Goal: Task Accomplishment & Management: Complete application form

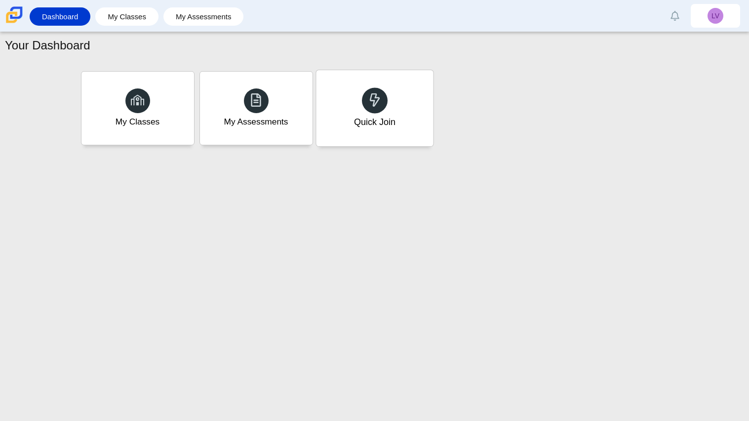
click at [386, 114] on div "Quick Join" at bounding box center [374, 108] width 117 height 76
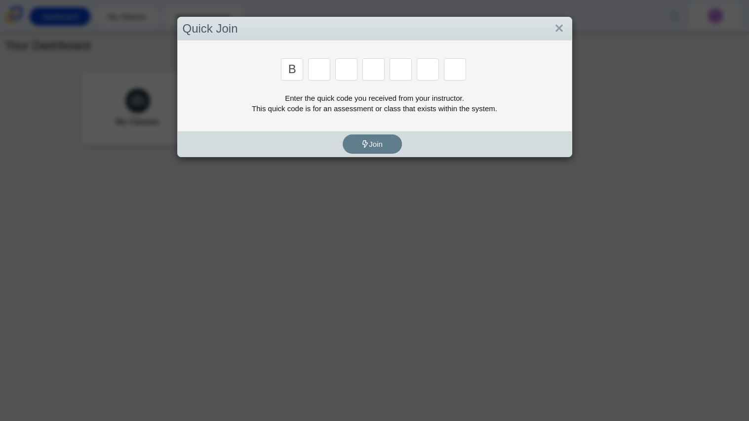
type input "b"
type input "m"
type input "3"
type input "5"
type input "3"
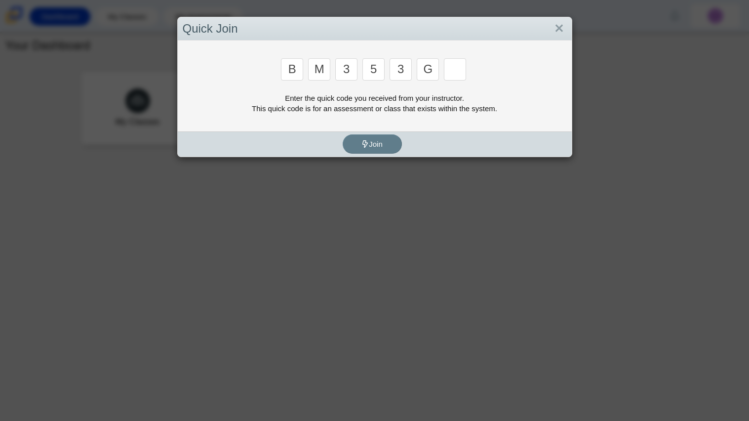
type input "g"
type input "b"
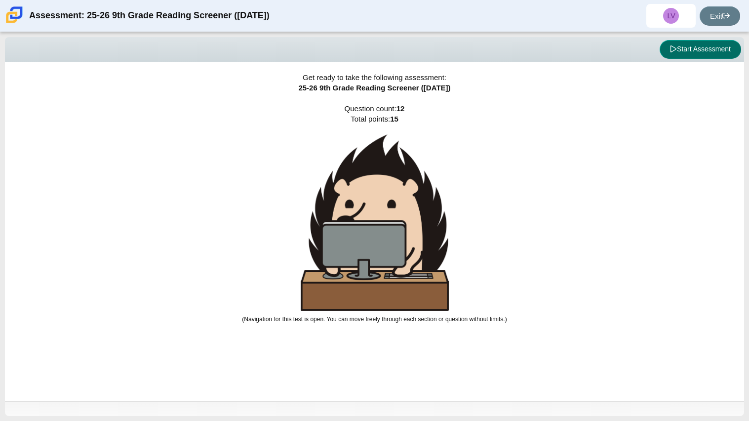
click at [667, 40] on button "Start Assessment" at bounding box center [700, 49] width 81 height 19
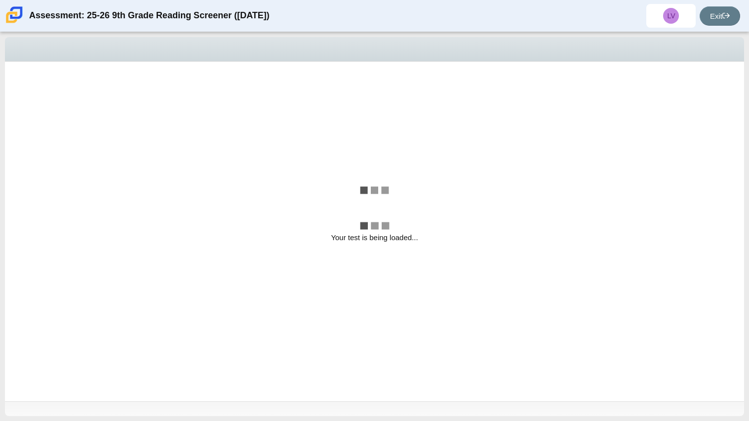
select select "ccc5b315-3c7c-471c-bf90-f22c8299c798"
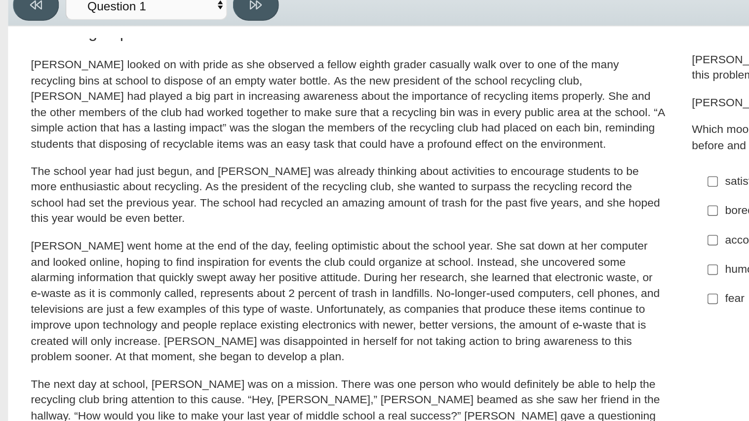
scroll to position [21, 0]
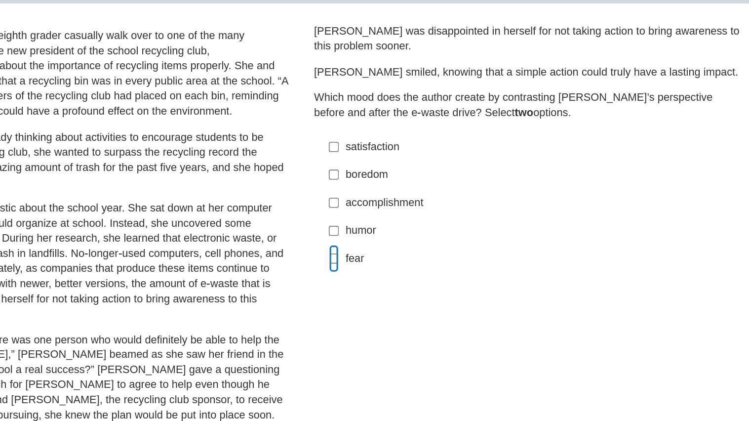
click at [432, 230] on input "fear fear" at bounding box center [435, 226] width 6 height 18
checkbox input "true"
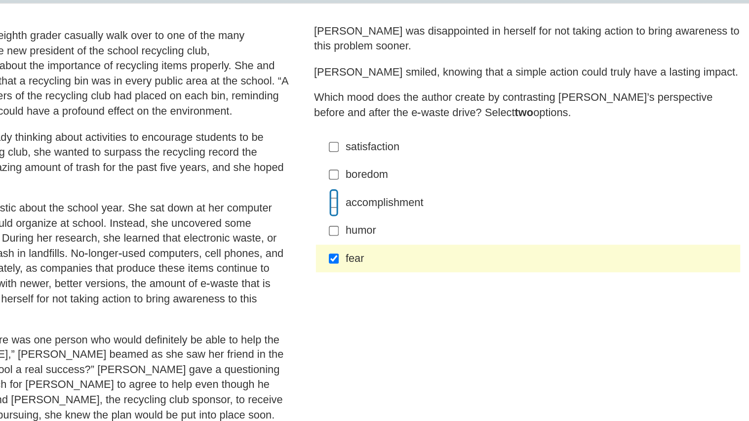
click at [432, 191] on input "accomplishment accomplishment" at bounding box center [435, 190] width 6 height 18
checkbox input "true"
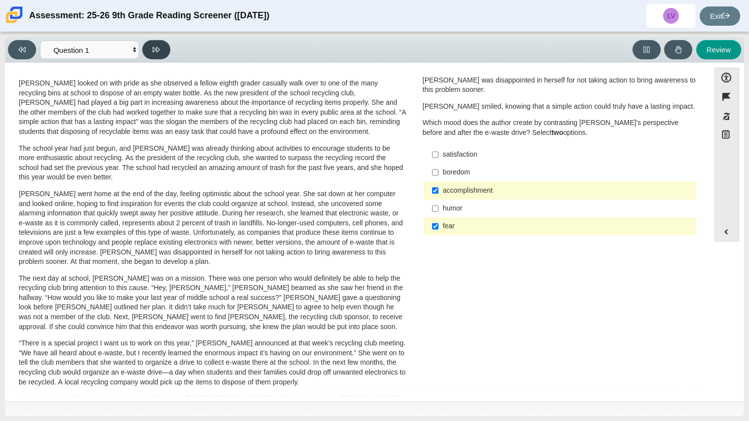
click at [145, 51] on button at bounding box center [156, 49] width 28 height 19
select select "0ff64528-ffd7-428d-b192-babfaadd44e8"
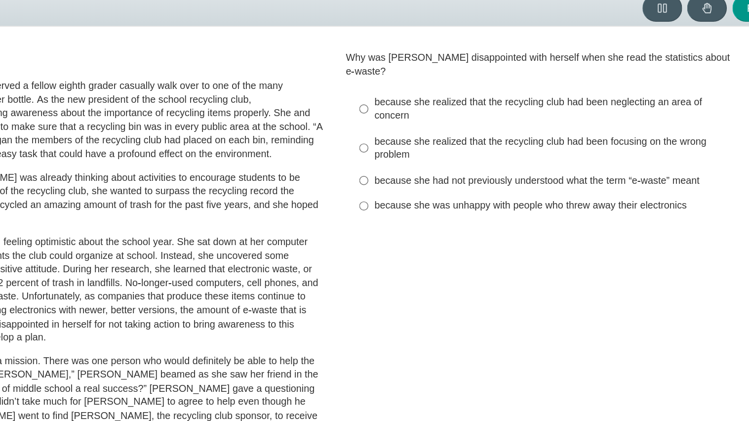
click at [437, 111] on label "because she realized that the recycling club had been neglecting an area of con…" at bounding box center [560, 121] width 271 height 28
click at [437, 111] on input "because she realized that the recycling club had been neglecting an area of con…" at bounding box center [435, 121] width 6 height 28
radio input "true"
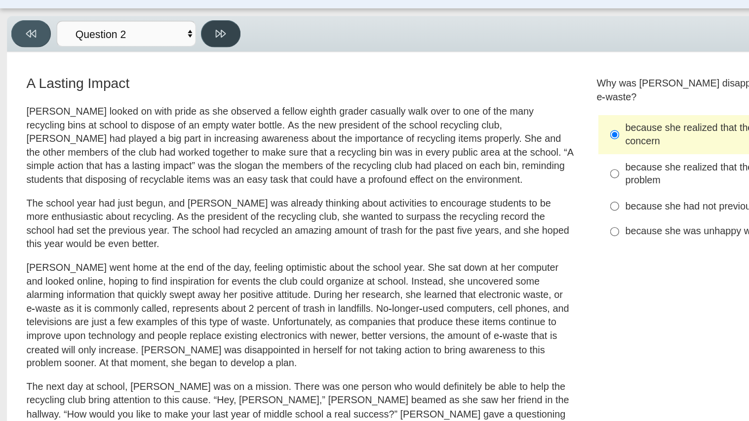
click at [155, 59] on button at bounding box center [156, 49] width 28 height 19
select select "7ce3d843-6974-4858-901c-1ff39630e843"
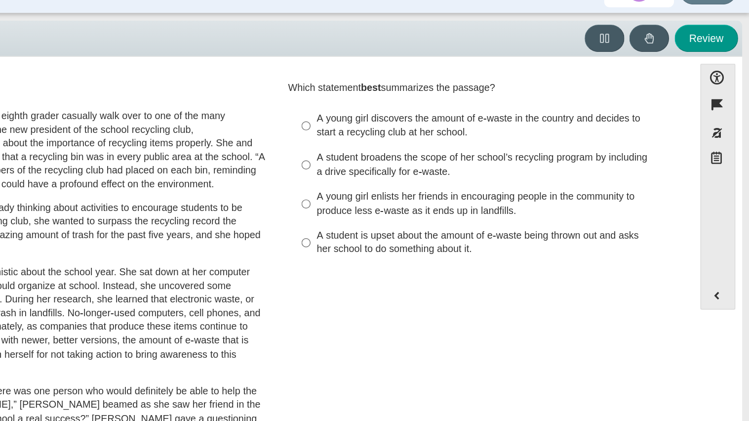
scroll to position [0, 0]
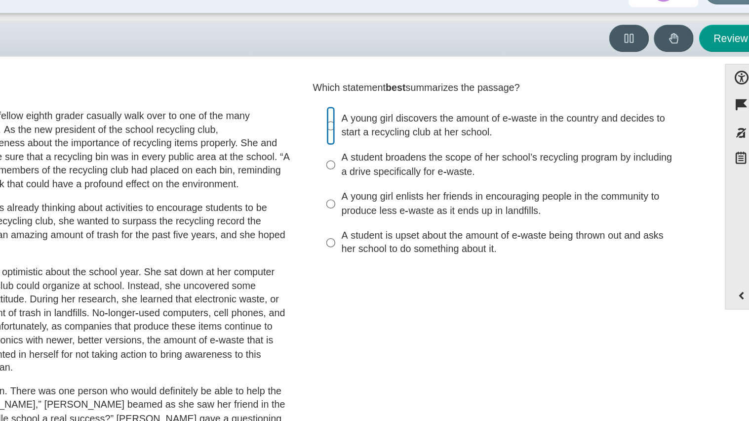
click at [432, 110] on input "A young girl discovers the amount of e-waste in the country and decides to star…" at bounding box center [435, 112] width 6 height 28
radio input "true"
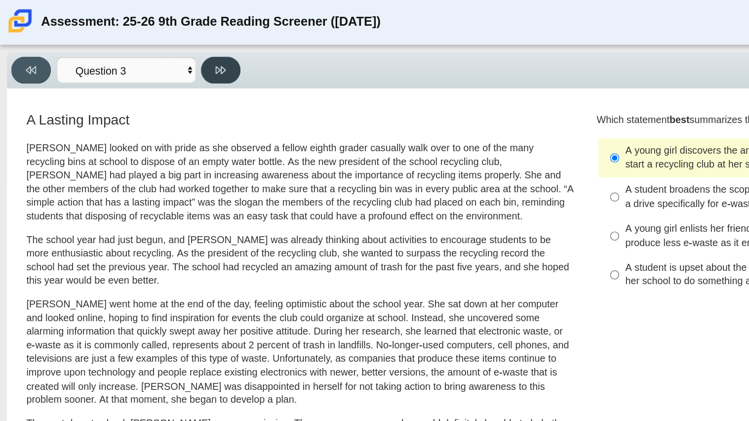
click at [163, 44] on button at bounding box center [156, 49] width 28 height 19
select select "ca9ea0f1-49c5-4bd1-83b0-472c18652b42"
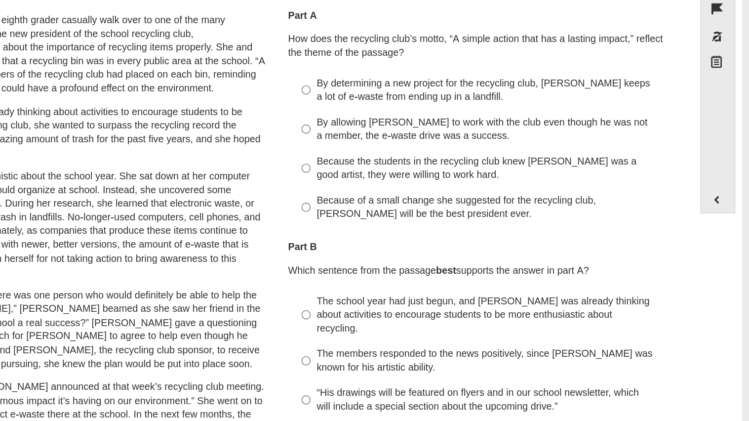
click at [443, 188] on div "By allowing Juan Carlos to work with the club even though he was not a member, …" at bounding box center [567, 181] width 249 height 19
click at [438, 188] on input "By allowing Juan Carlos to work with the club even though he was not a member, …" at bounding box center [435, 182] width 6 height 28
radio input "true"
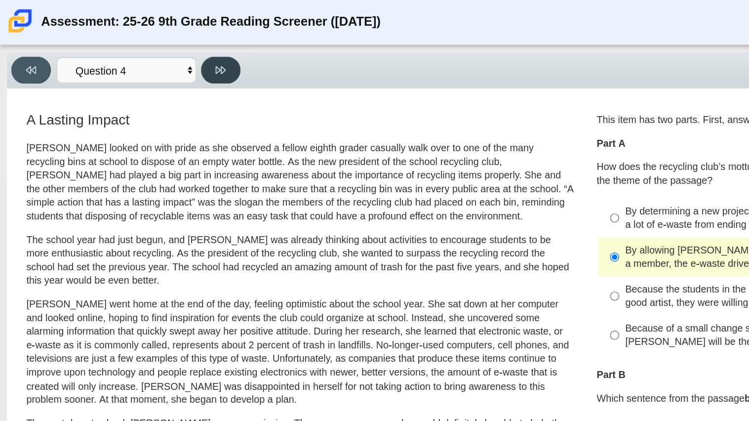
click at [144, 48] on button at bounding box center [156, 49] width 28 height 19
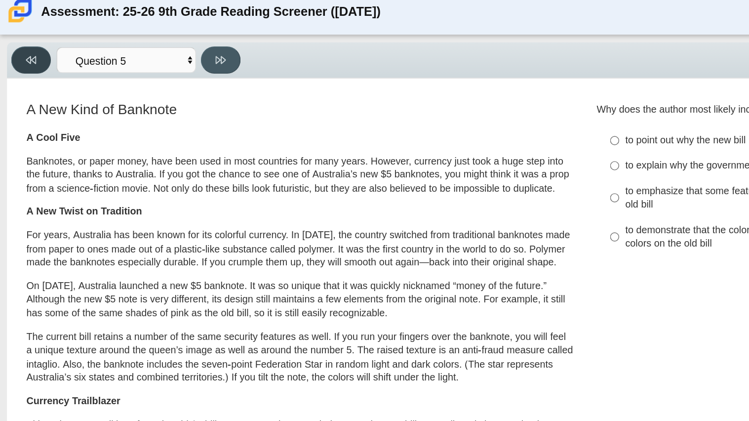
click at [28, 51] on button at bounding box center [22, 49] width 28 height 19
select select "ca9ea0f1-49c5-4bd1-83b0-472c18652b42"
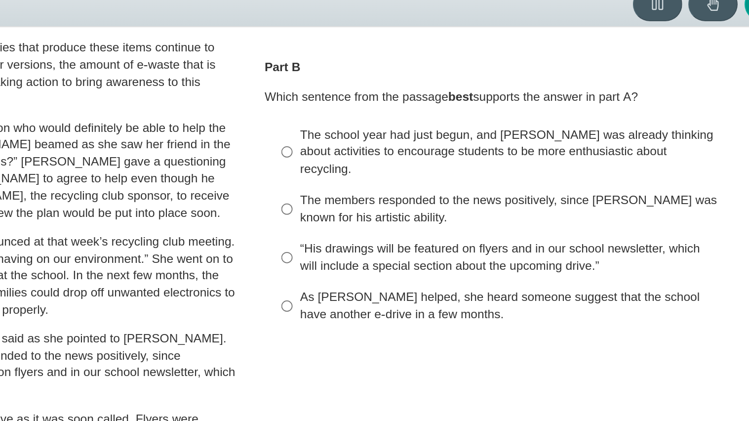
scroll to position [180, 0]
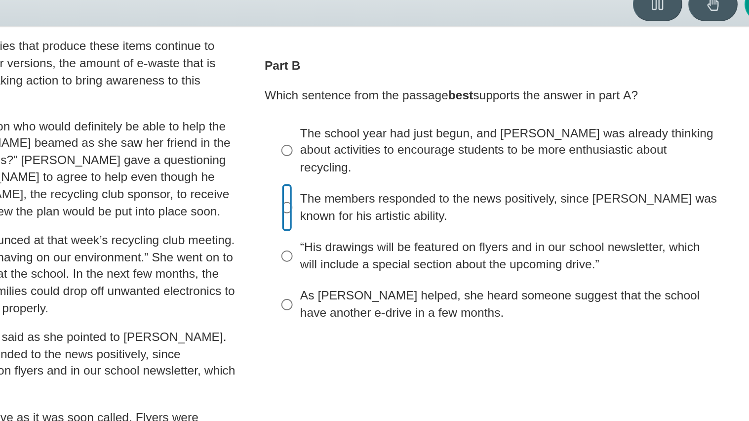
click at [432, 157] on input "The members responded to the news positively, since Juan Carlos was known for h…" at bounding box center [435, 166] width 6 height 28
radio input "true"
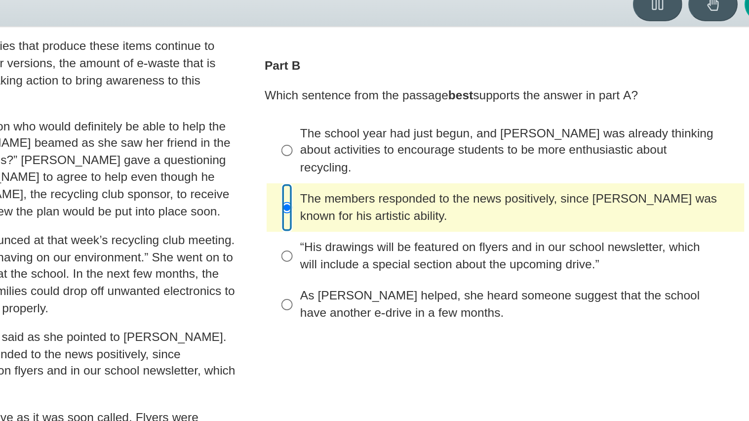
click at [432, 157] on input "The members responded to the news positively, since Juan Carlos was known for h…" at bounding box center [435, 166] width 6 height 28
click at [432, 156] on input "The members responded to the news positively, since Juan Carlos was known for h…" at bounding box center [435, 166] width 6 height 28
click at [432, 155] on input "The members responded to the news positively, since Juan Carlos was known for h…" at bounding box center [435, 166] width 6 height 28
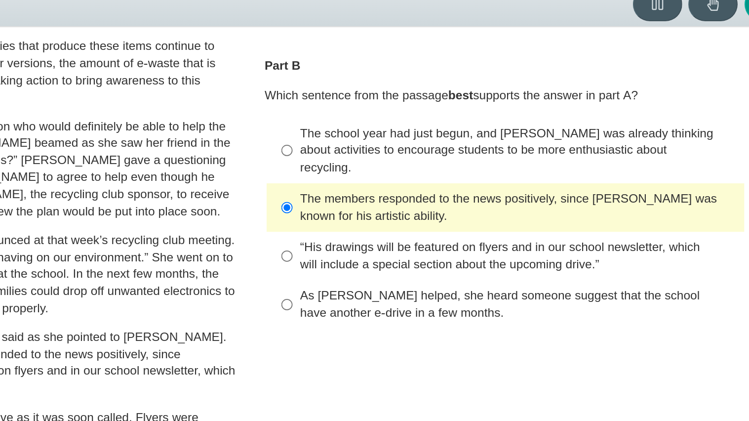
click at [460, 134] on div "The school year had just begun, and Scarlett was already thinking about activit…" at bounding box center [567, 132] width 249 height 29
click at [438, 134] on input "The school year had just begun, and Scarlett was already thinking about activit…" at bounding box center [435, 133] width 6 height 38
radio input "true"
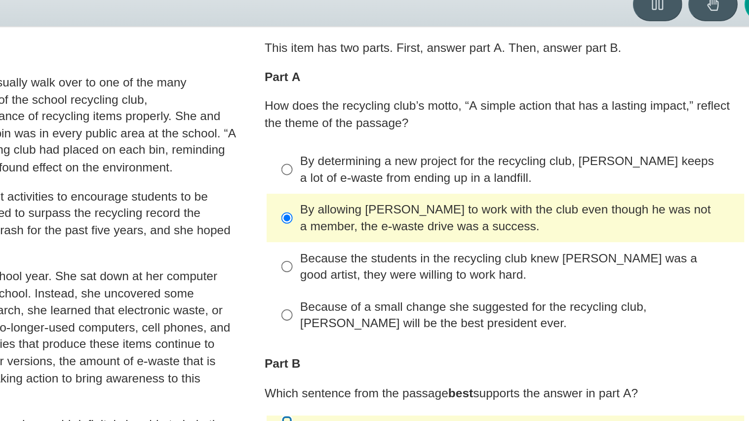
scroll to position [17, 0]
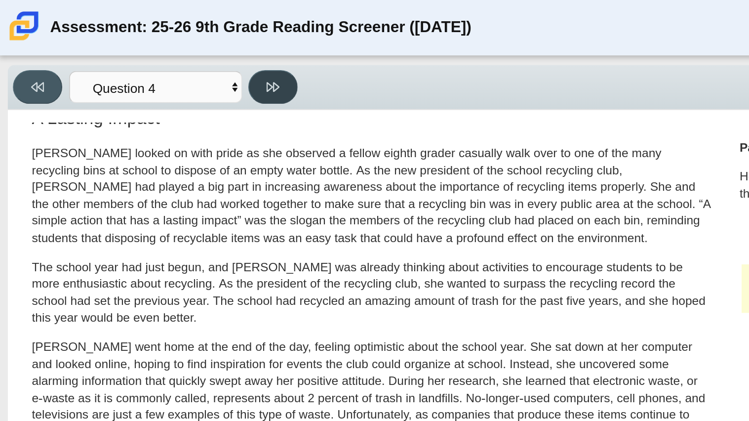
click at [162, 56] on button at bounding box center [156, 49] width 28 height 19
select select "e41f1a79-e29f-4095-8030-a53364015bed"
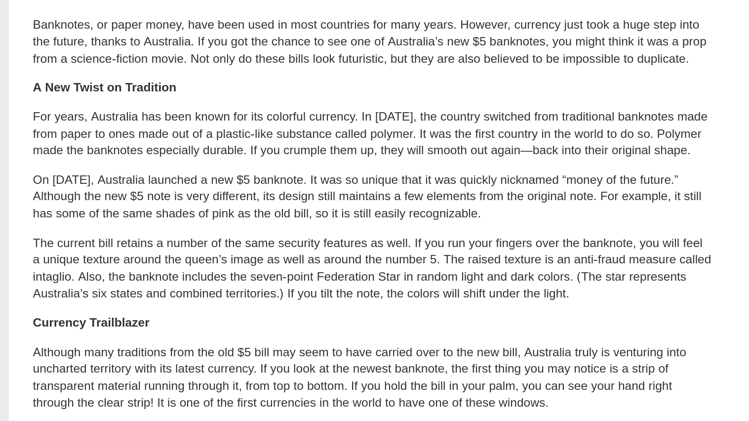
click at [162, 163] on div "A Cool Five Banknotes, or paper money, have been used in most countries for man…" at bounding box center [213, 369] width 388 height 539
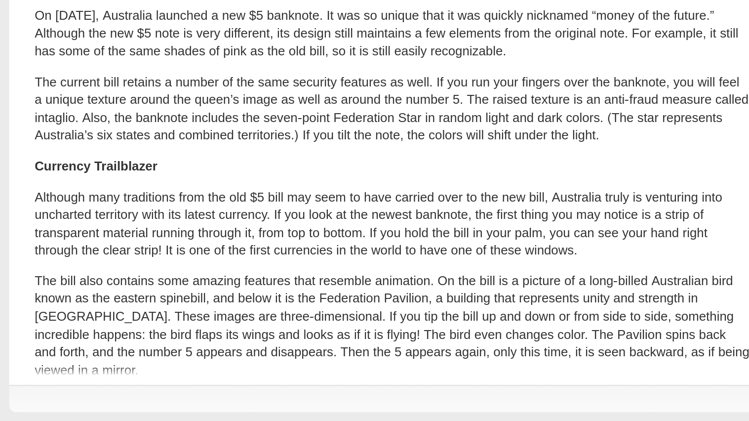
scroll to position [8, 0]
click at [114, 277] on div "A Cool Five Banknotes, or paper money, have been used in most countries for man…" at bounding box center [213, 360] width 388 height 539
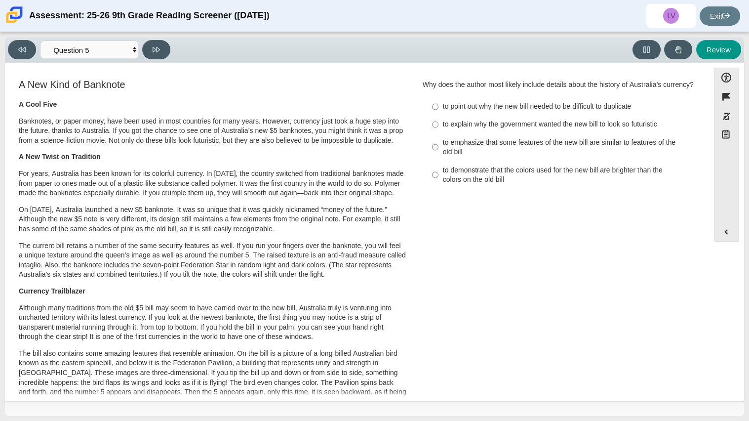
scroll to position [0, 0]
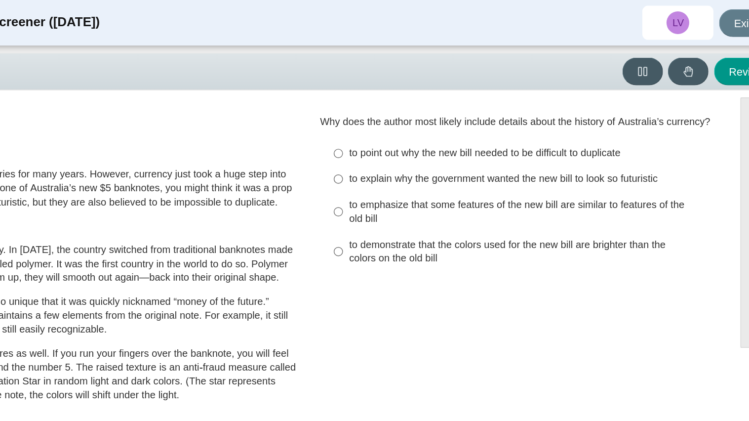
click at [453, 155] on div "to emphasize that some features of the new bill are similar to features of the …" at bounding box center [567, 147] width 249 height 19
click at [438, 155] on input "to emphasize that some features of the new bill are similar to features of the …" at bounding box center [435, 147] width 6 height 28
radio input "true"
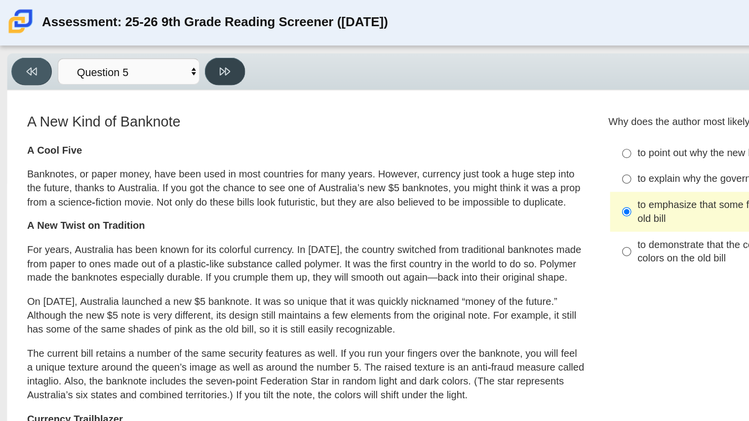
click at [153, 56] on button at bounding box center [156, 49] width 28 height 19
select select "69146e31-7b3d-4a3e-9ce6-f30c24342ae0"
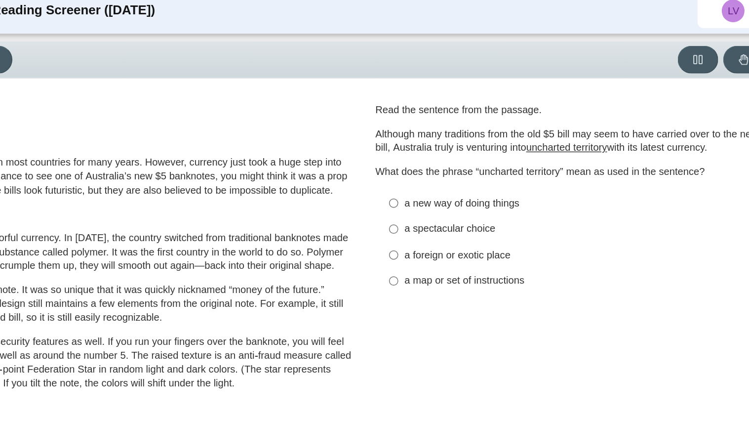
click at [444, 158] on label "a spectacular choice a spectacular choice" at bounding box center [560, 167] width 271 height 18
click at [438, 158] on input "a spectacular choice a spectacular choice" at bounding box center [435, 167] width 6 height 18
radio input "true"
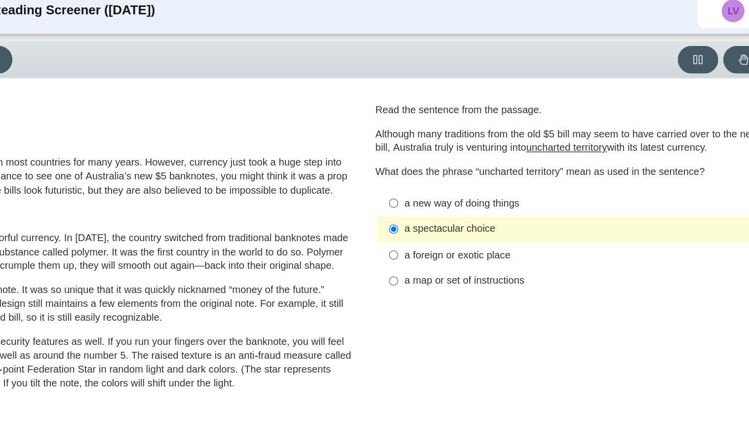
click at [438, 150] on label "a new way of doing things a new way of doing things" at bounding box center [560, 149] width 271 height 18
click at [438, 150] on input "a new way of doing things a new way of doing things" at bounding box center [435, 149] width 6 height 18
radio input "true"
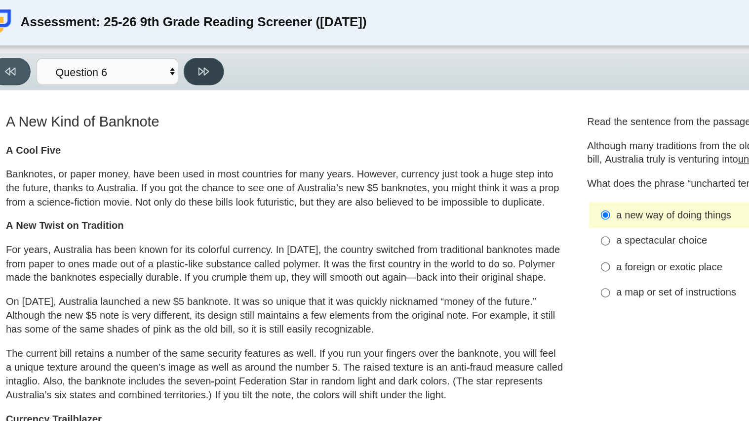
click at [150, 49] on button at bounding box center [156, 49] width 28 height 19
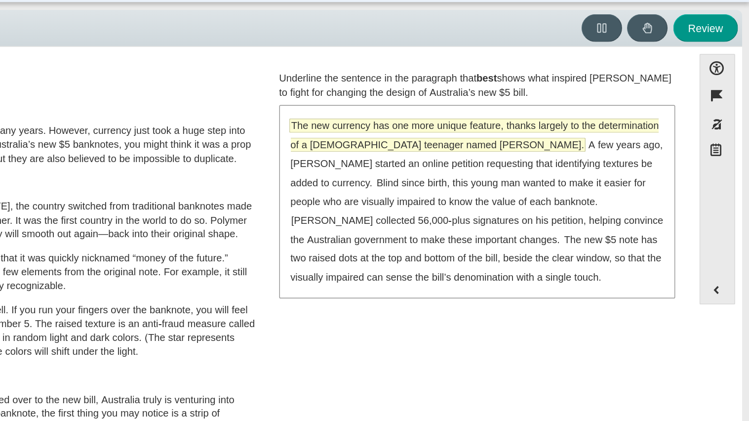
click at [527, 119] on span "The new currency has one more unique feature, thanks largely to the determinati…" at bounding box center [558, 124] width 256 height 22
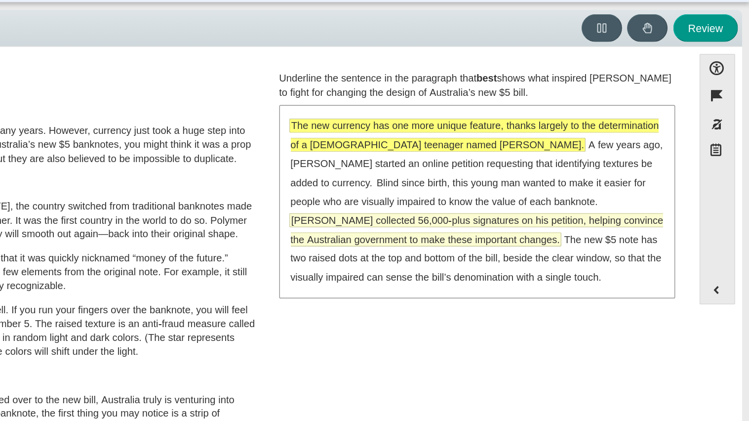
click at [573, 179] on span "McLeod collected 56,000-plus signatures on his petition, helping convince the A…" at bounding box center [559, 190] width 259 height 22
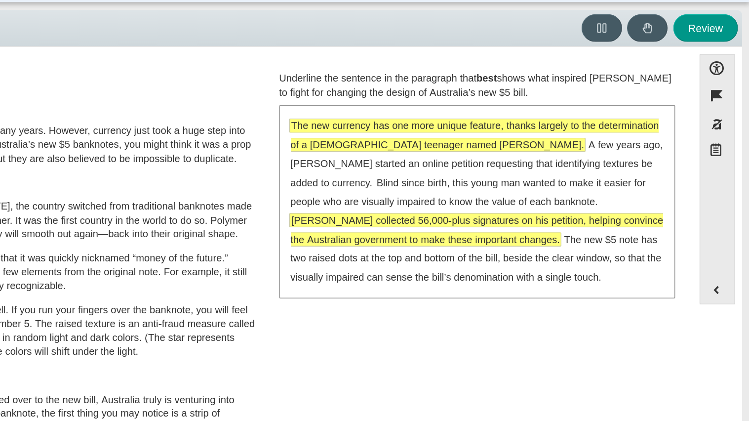
click at [546, 130] on span "The new currency has one more unique feature, thanks largely to the determinati…" at bounding box center [558, 124] width 256 height 22
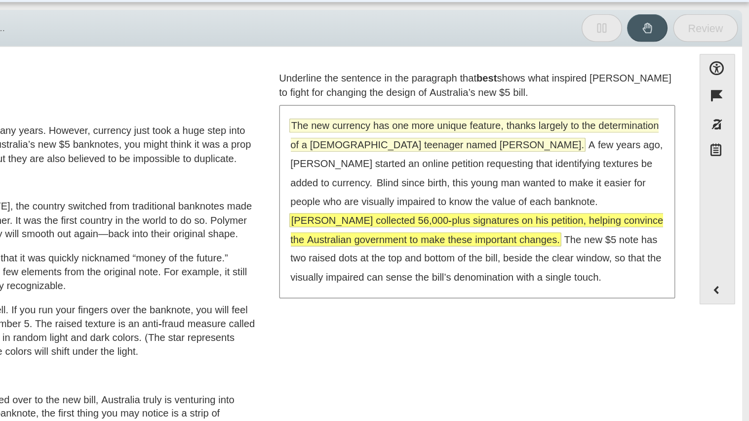
click at [546, 130] on span "The new currency has one more unique feature, thanks largely to the determinati…" at bounding box center [558, 124] width 256 height 22
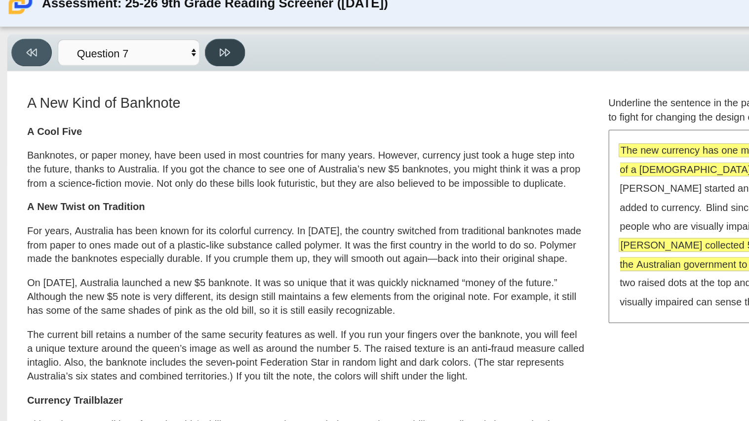
click at [153, 53] on button at bounding box center [156, 49] width 28 height 19
select select "ea8338c2-a6a3-418e-a305-2b963b54a290"
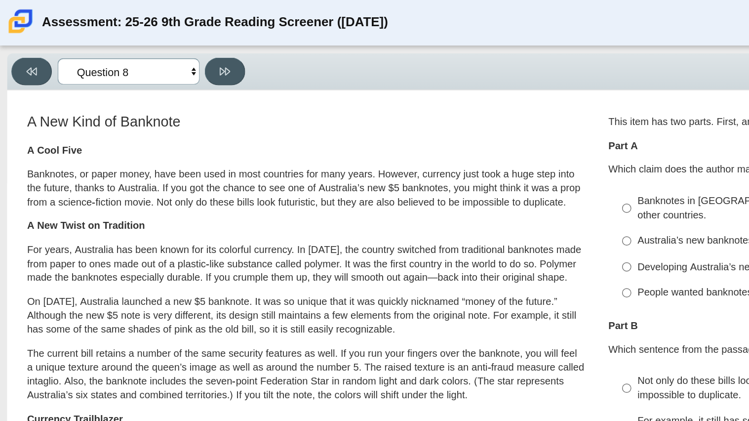
click at [134, 51] on select "Questions Question 1 Question 2 Question 3 Question 4 Question 5 Question 6 Que…" at bounding box center [89, 49] width 99 height 18
click at [134, 50] on select "Questions Question 1 Question 2 Question 3 Question 4 Question 5 Question 6 Que…" at bounding box center [89, 49] width 99 height 18
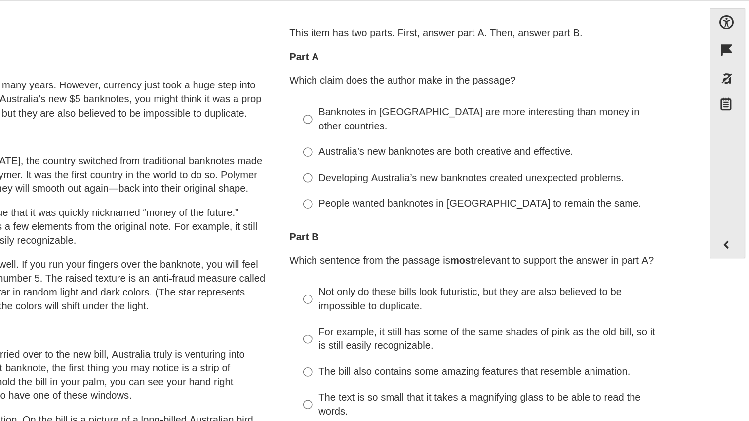
click at [443, 158] on label "Australia’s new banknotes are both creative and effective. Australia’s new bank…" at bounding box center [560, 167] width 271 height 18
click at [438, 158] on input "Australia’s new banknotes are both creative and effective. Australia’s new bank…" at bounding box center [435, 167] width 6 height 18
radio input "true"
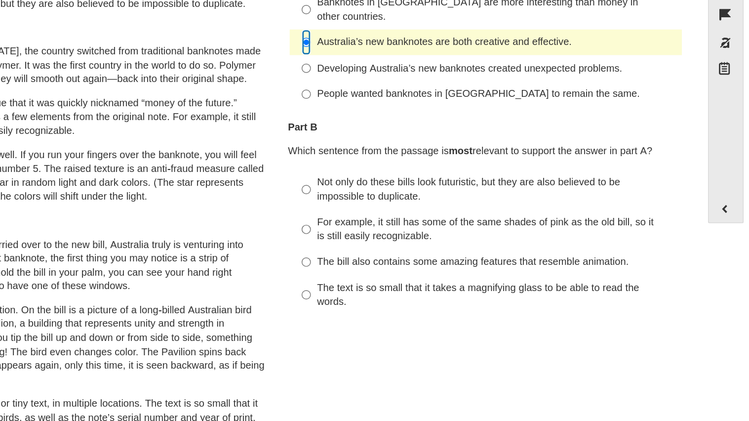
scroll to position [55, 0]
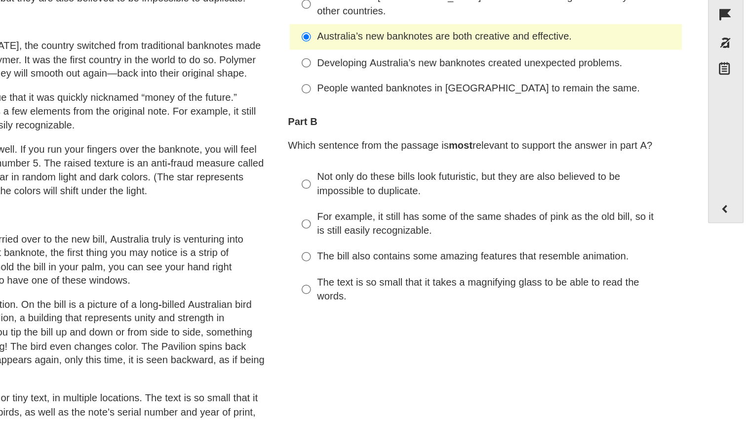
click at [448, 260] on div "The bill also contains some amazing features that resemble animation." at bounding box center [567, 265] width 249 height 10
click at [438, 256] on input "The bill also contains some amazing features that resemble animation. The bill …" at bounding box center [435, 265] width 6 height 18
radio input "true"
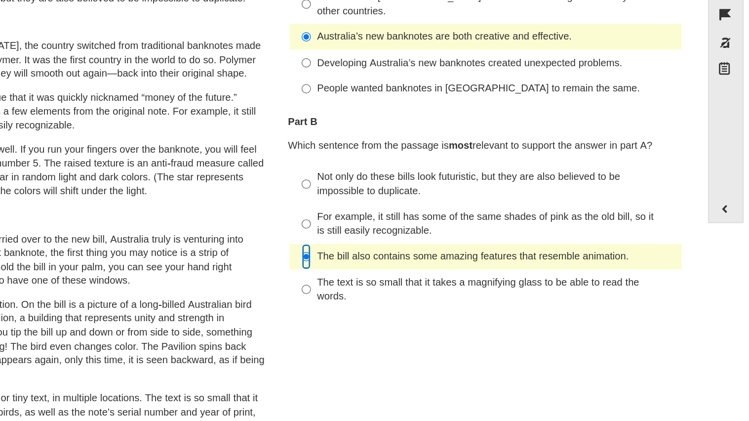
scroll to position [0, 0]
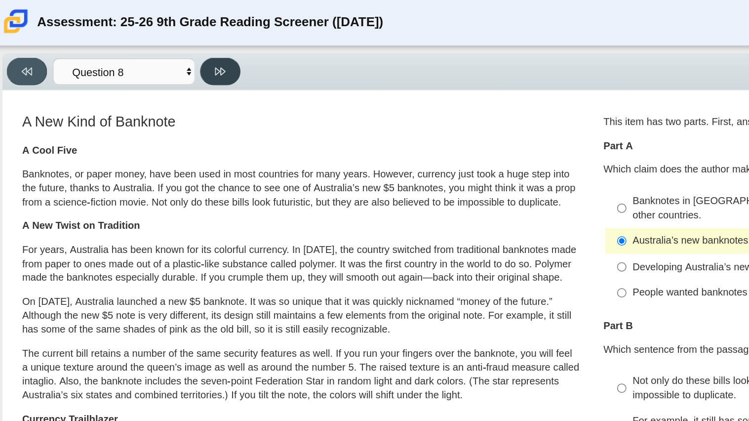
click at [162, 55] on button at bounding box center [156, 49] width 28 height 19
select select "89f058d6-b15c-4ef5-a4b3-fdaffb8868b6"
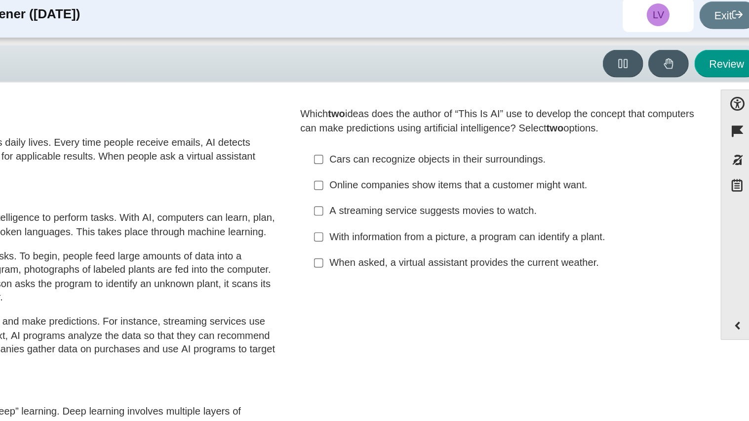
click at [521, 134] on div "Online companies show items that a customer might want." at bounding box center [567, 134] width 249 height 10
click at [438, 134] on input "Online companies show items that a customer might want. Online companies show i…" at bounding box center [435, 134] width 6 height 18
checkbox input "true"
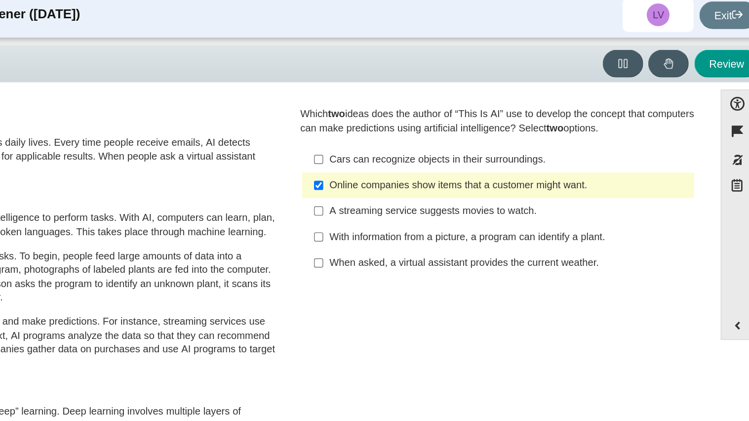
click at [508, 187] on div "When asked, a virtual assistant provides the current weather." at bounding box center [567, 188] width 249 height 10
click at [438, 187] on input "When asked, a virtual assistant provides the current weather. When asked, a vir…" at bounding box center [435, 188] width 6 height 18
checkbox input "true"
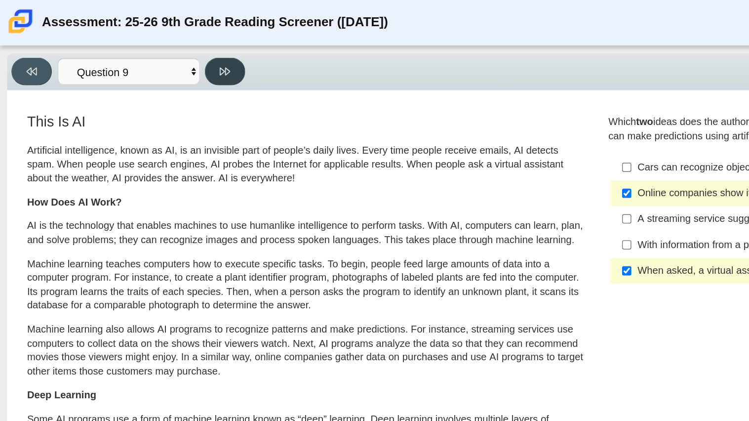
click at [157, 48] on icon at bounding box center [156, 49] width 7 height 7
select select "cdf3c14e-a918-44d1-9b63-3db0fa81641e"
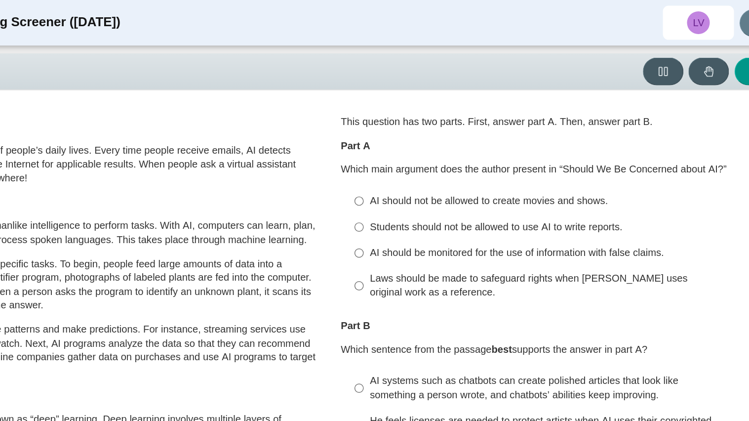
click at [612, 100] on p "Part A" at bounding box center [560, 102] width 274 height 10
click at [488, 175] on div "AI should be monitored for the use of information with false claims." at bounding box center [567, 176] width 249 height 10
click at [438, 175] on input "AI should be monitored for the use of information with false claims. AI should …" at bounding box center [435, 176] width 6 height 18
radio input "true"
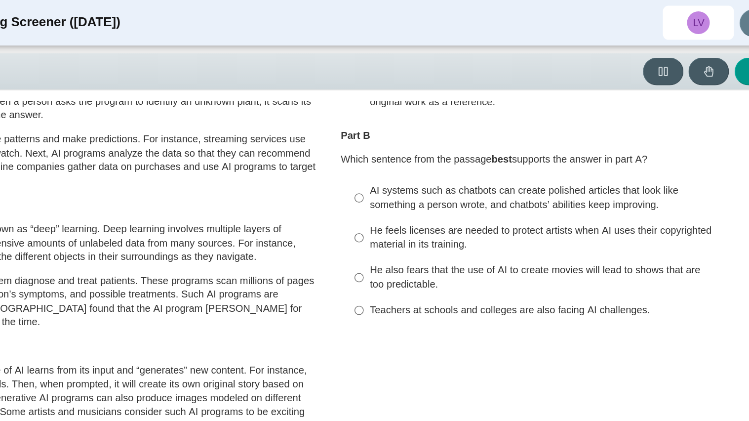
scroll to position [133, 0]
click at [443, 213] on div "Teachers at schools and colleges are also facing AI challenges." at bounding box center [567, 215] width 249 height 10
click at [438, 213] on input "Teachers at schools and colleges are also facing AI challenges. Teachers at sch…" at bounding box center [435, 215] width 6 height 18
radio input "true"
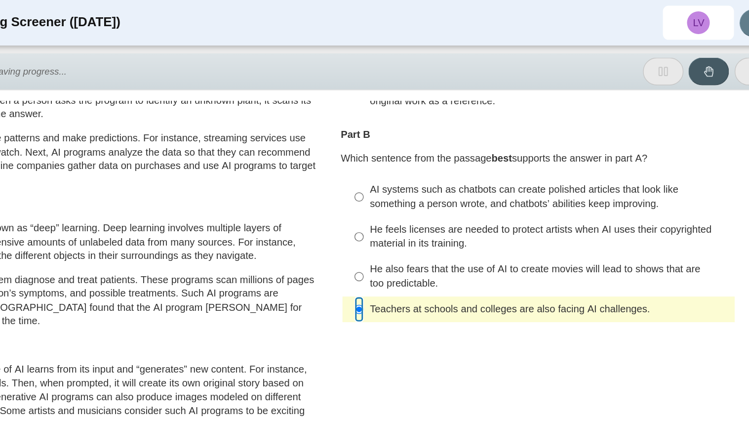
scroll to position [0, 0]
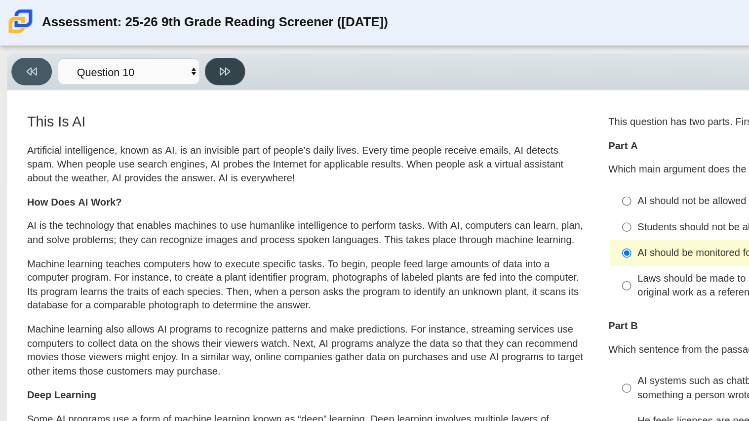
click at [142, 45] on button at bounding box center [156, 49] width 28 height 19
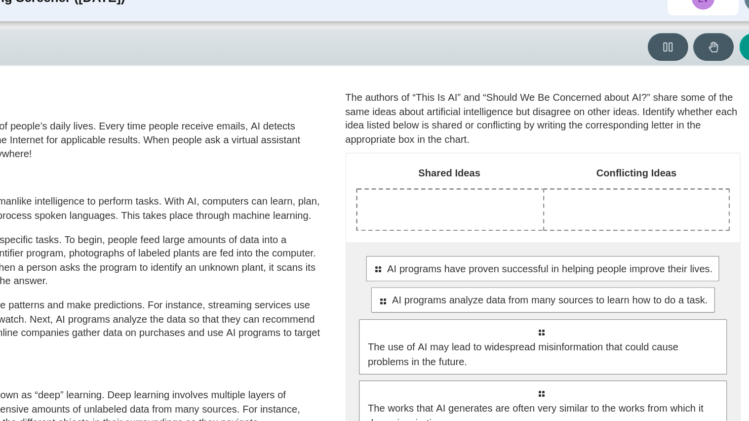
click at [536, 165] on div "Drop response in row 1 of column 1 (Shared Ideas)" at bounding box center [495, 163] width 129 height 28
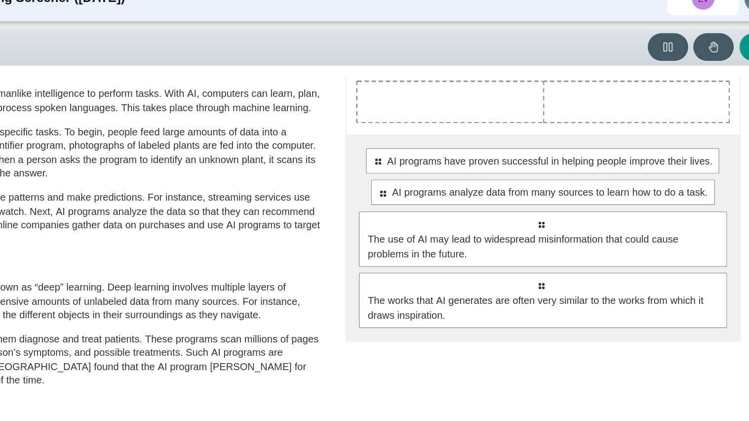
scroll to position [53, 0]
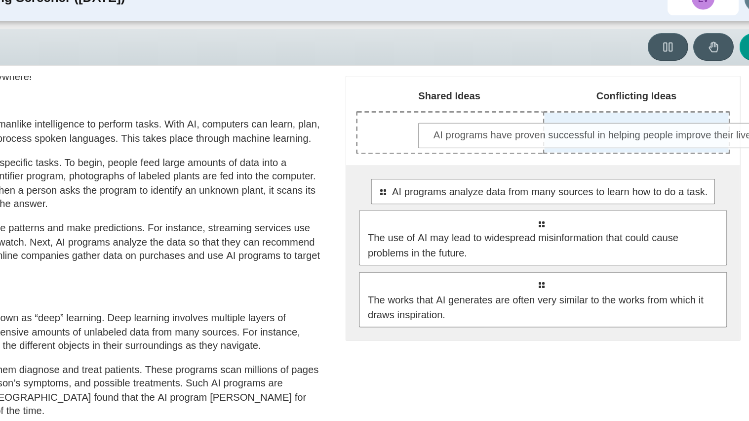
drag, startPoint x: 541, startPoint y: 151, endPoint x: 582, endPoint y: 112, distance: 56.6
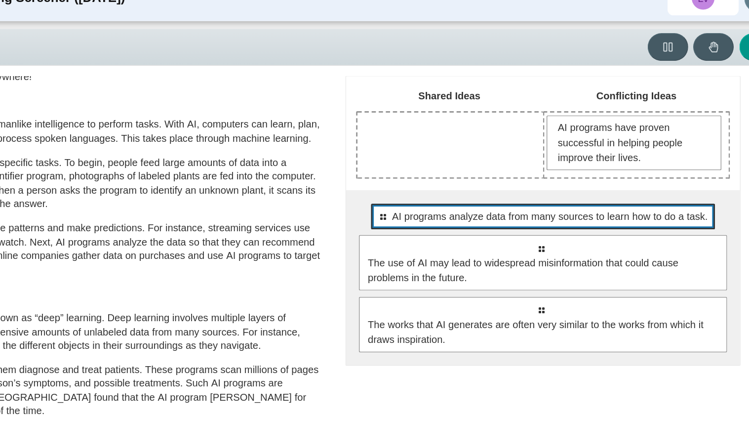
click at [572, 160] on div "Select to move response to a response input area. AI programs analyze data from…" at bounding box center [559, 167] width 238 height 18
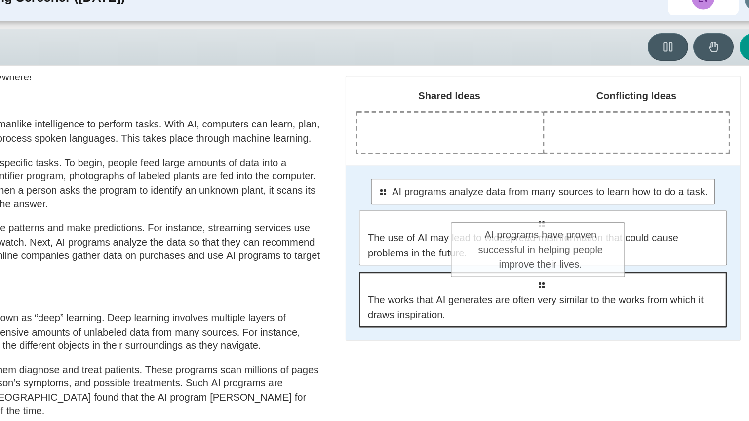
drag, startPoint x: 576, startPoint y: 132, endPoint x: 514, endPoint y: 206, distance: 97.1
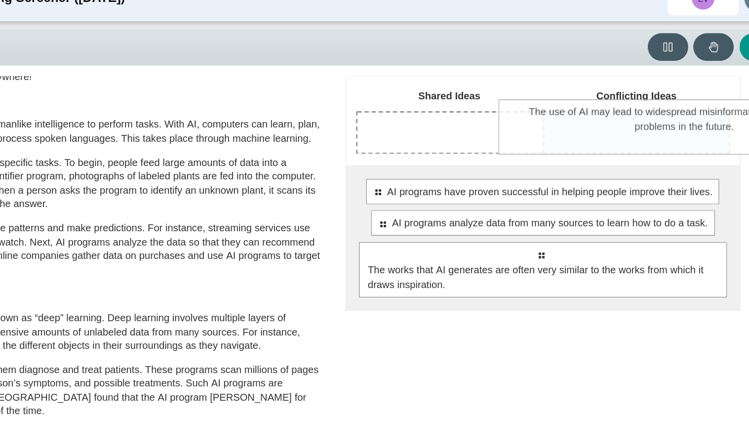
drag, startPoint x: 486, startPoint y: 214, endPoint x: 585, endPoint y: 115, distance: 140.7
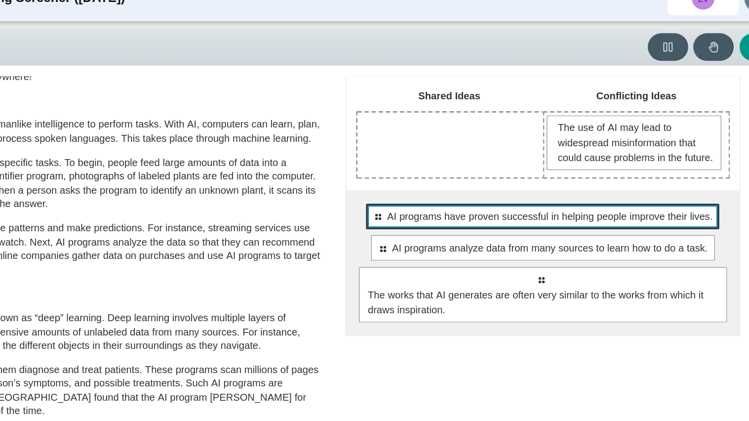
click at [530, 173] on span "AI programs have proven successful in helping people improve their lives." at bounding box center [565, 167] width 226 height 10
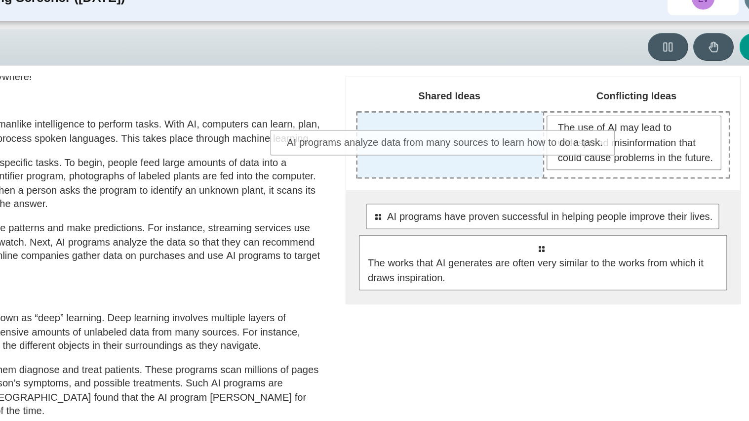
drag, startPoint x: 539, startPoint y: 203, endPoint x: 473, endPoint y: 121, distance: 105.0
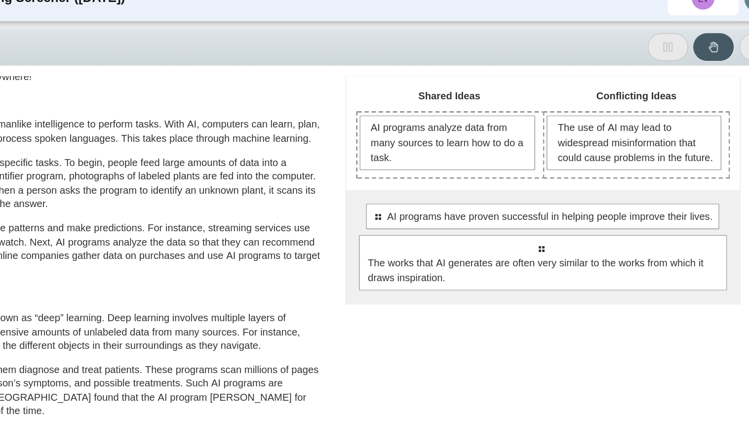
click at [473, 121] on span "AI programs analyze data from many sources to learn how to do a task." at bounding box center [494, 116] width 109 height 31
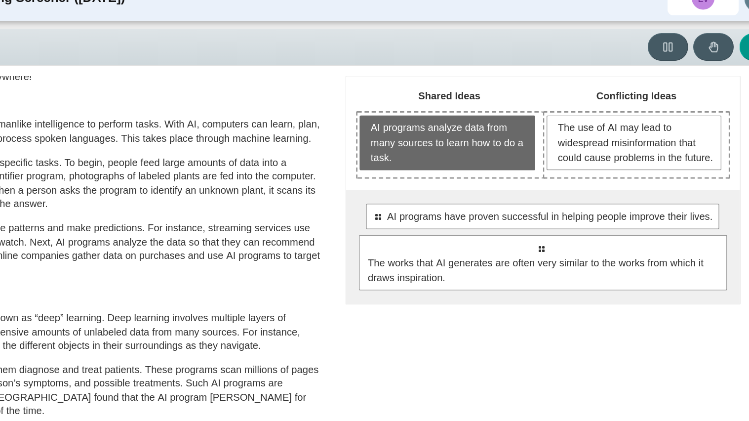
scroll to position [0, 0]
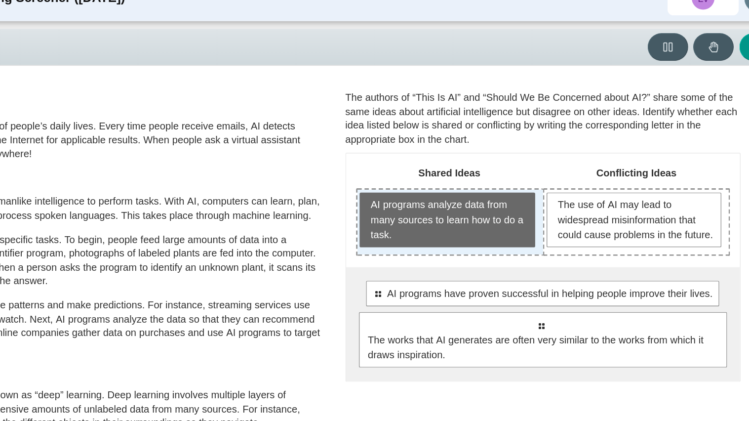
click at [460, 194] on div "AI programs analyze data from many sources to learn how to do a task." at bounding box center [495, 171] width 129 height 45
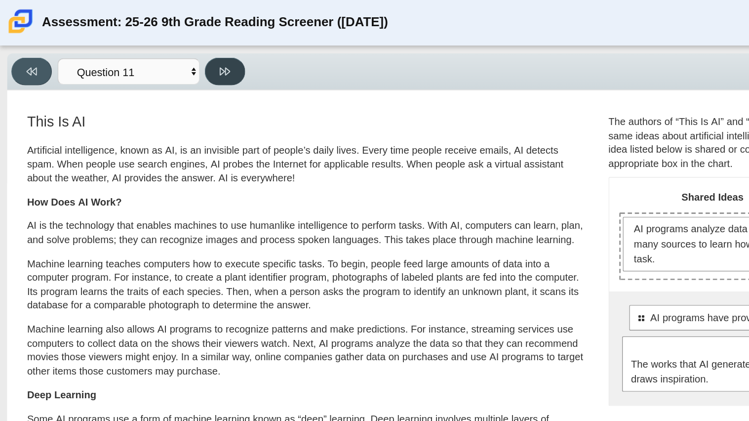
click at [156, 51] on icon at bounding box center [156, 49] width 7 height 5
select select "c3effed4-44ce-4a19-bd96-1787f34e9b4c"
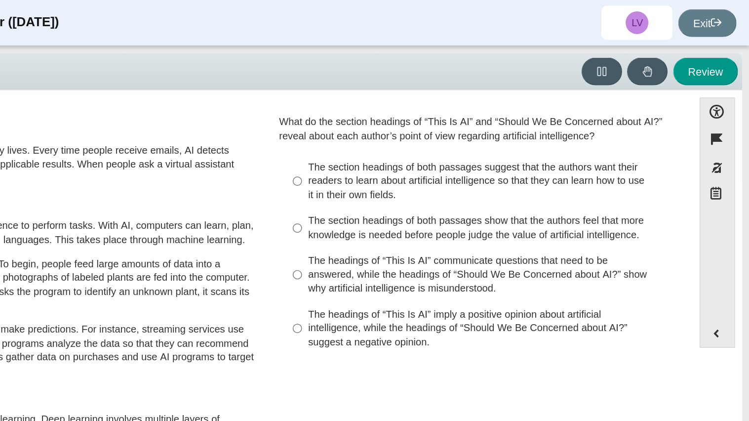
click at [483, 139] on div "The section headings of both passages suggest that the authors want their reade…" at bounding box center [567, 126] width 249 height 29
click at [438, 139] on input "The section headings of both passages suggest that the authors want their reade…" at bounding box center [435, 126] width 6 height 38
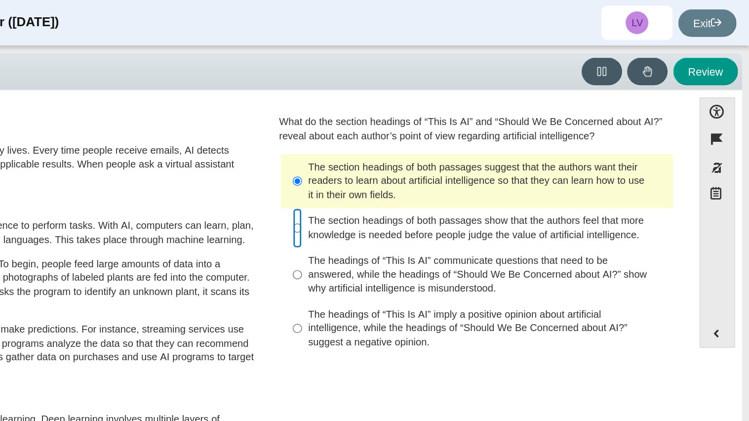
radio input "false"
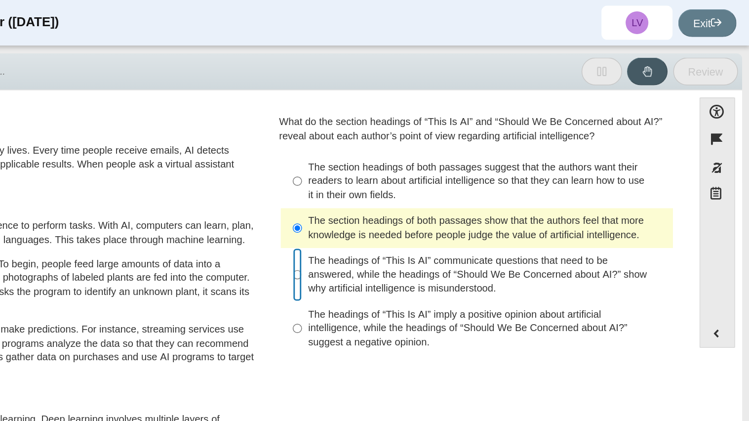
radio input "false"
radio input "true"
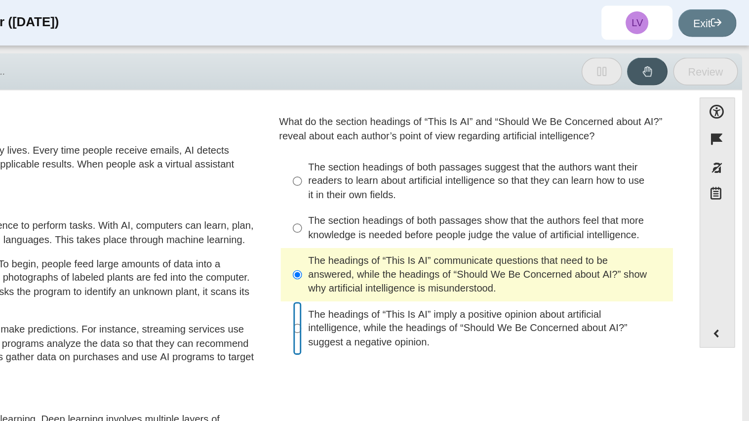
radio input "true"
radio input "false"
radio input "true"
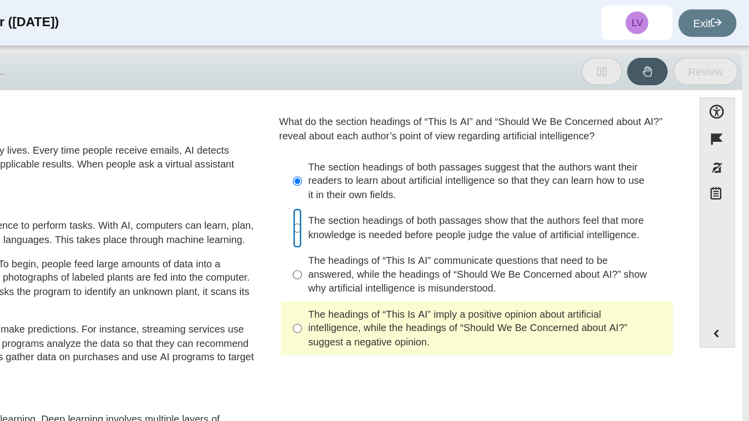
radio input "false"
radio input "true"
radio input "false"
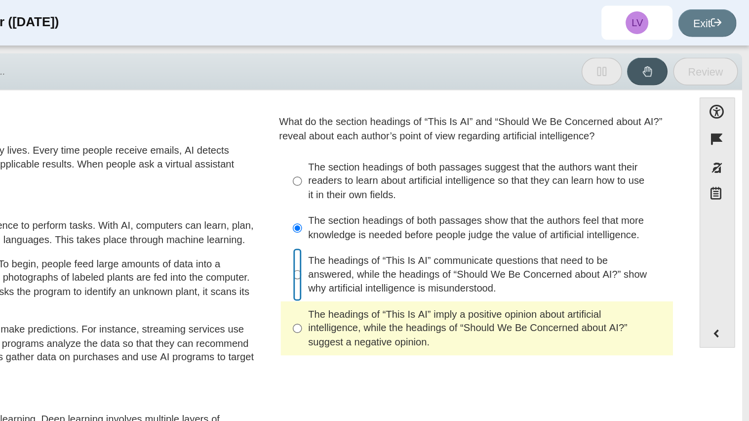
radio input "false"
radio input "true"
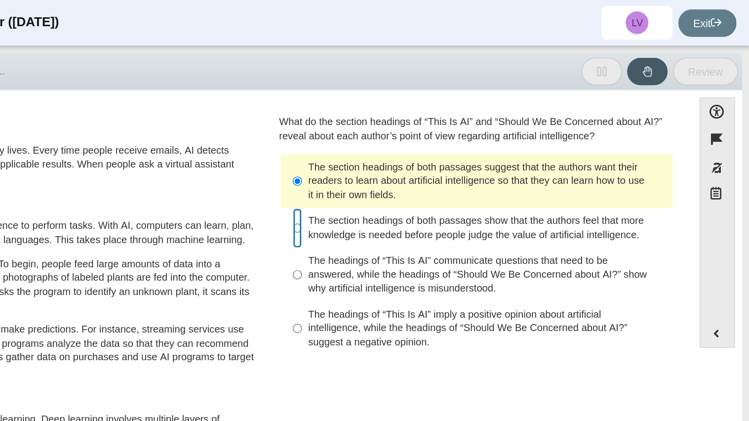
radio input "false"
radio input "true"
radio input "false"
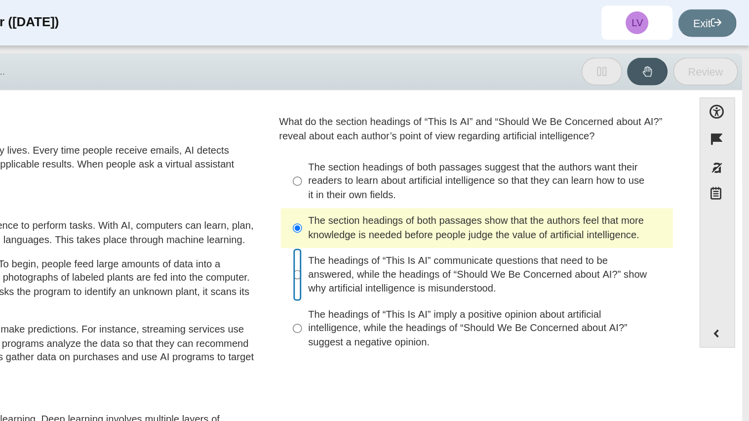
radio input "false"
radio input "true"
radio input "false"
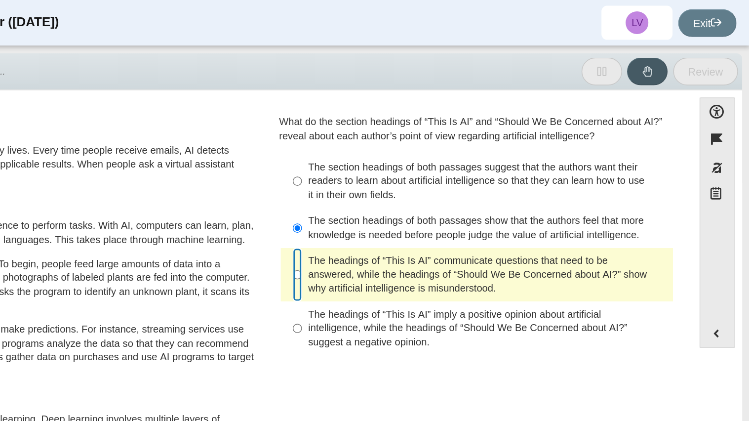
radio input "false"
radio input "true"
radio input "false"
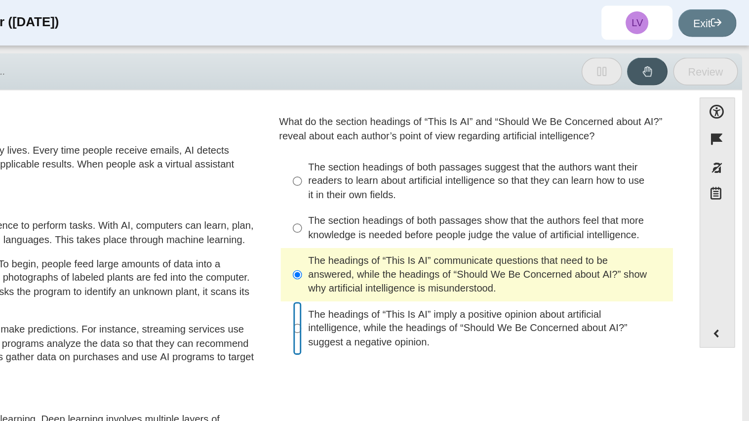
radio input "false"
radio input "true"
radio input "false"
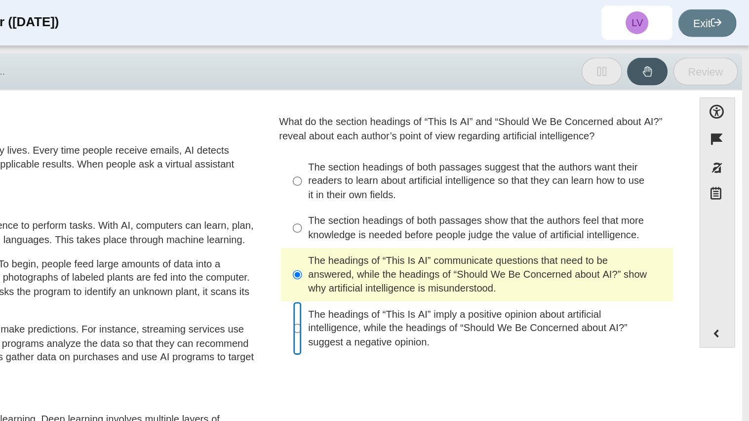
radio input "true"
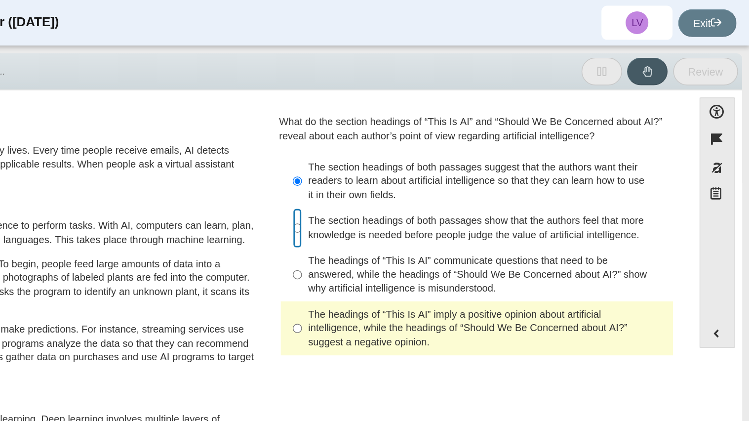
radio input "false"
radio input "true"
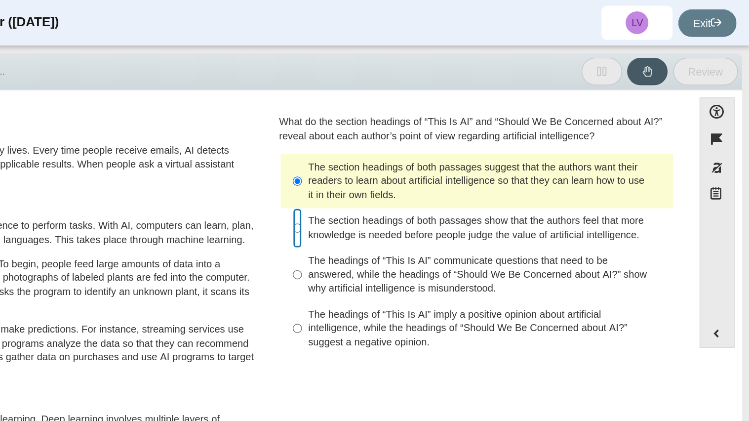
radio input "false"
radio input "true"
radio input "false"
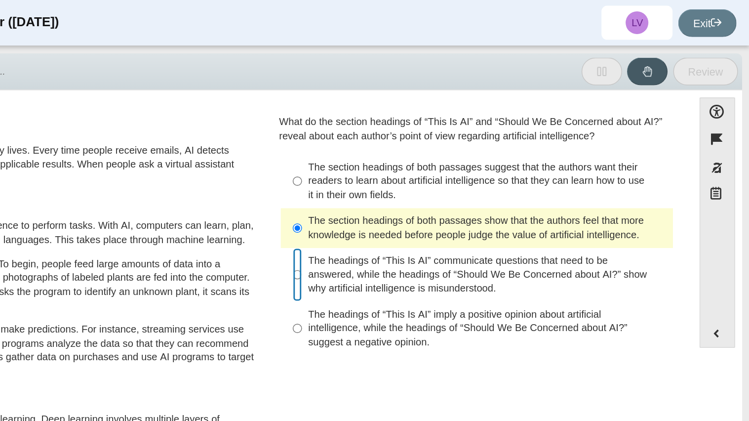
radio input "false"
radio input "true"
radio input "false"
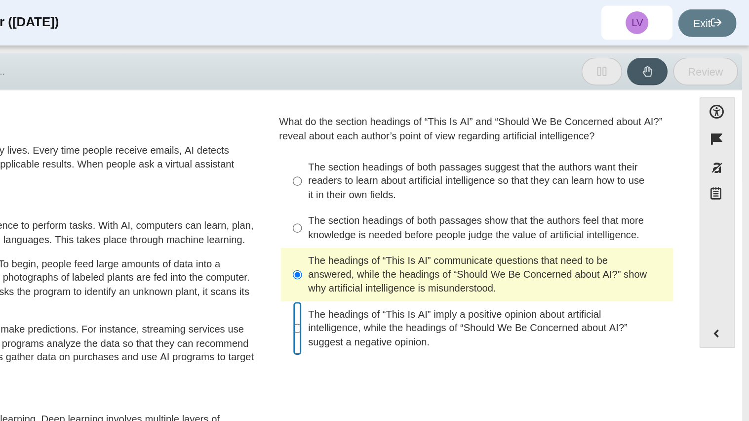
radio input "false"
radio input "true"
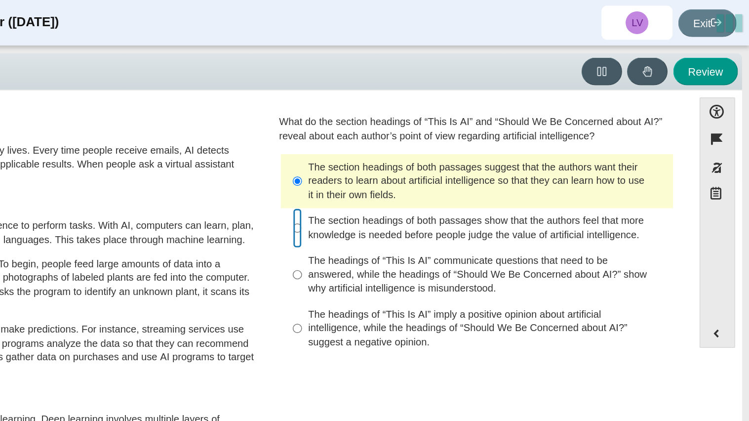
radio input "false"
radio input "true"
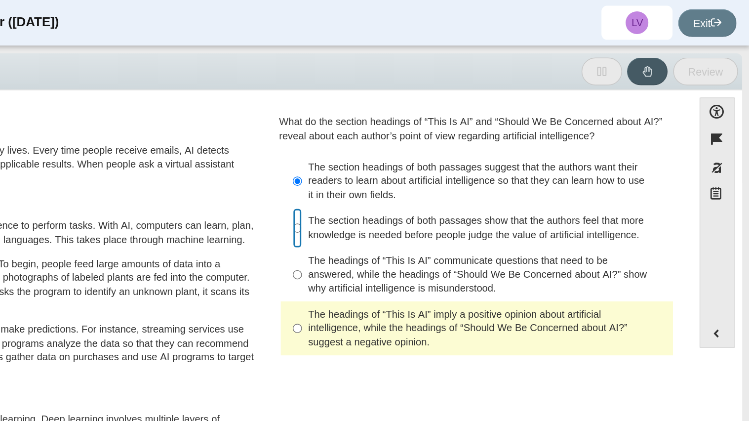
radio input "false"
radio input "true"
radio input "false"
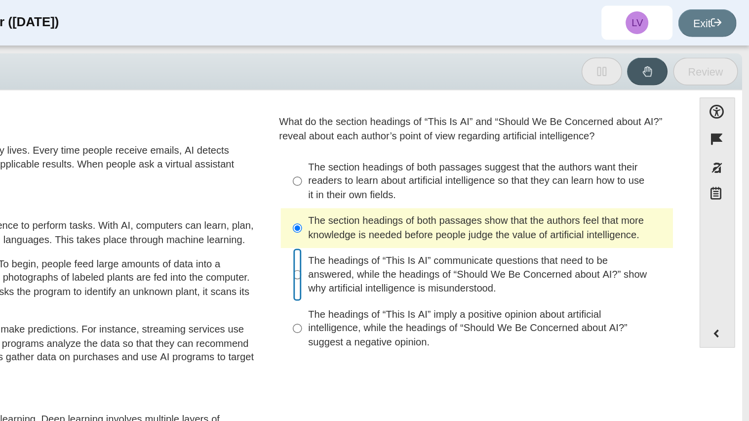
radio input "false"
radio input "true"
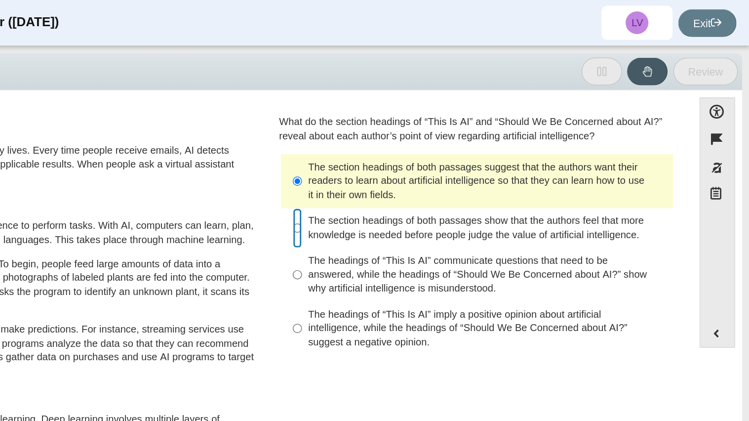
radio input "false"
radio input "true"
radio input "false"
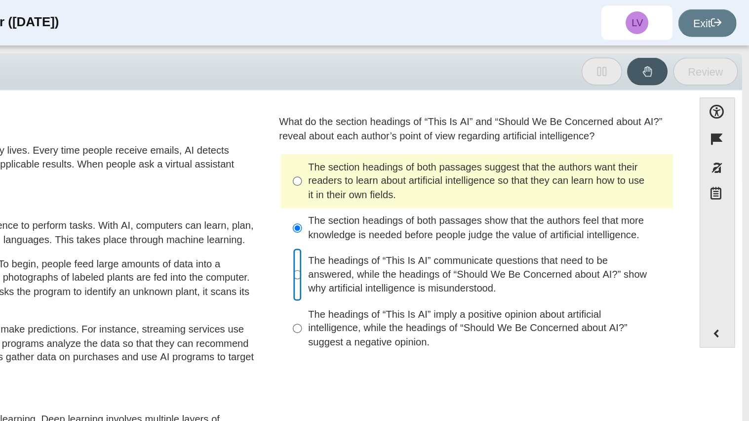
radio input "false"
radio input "true"
radio input "false"
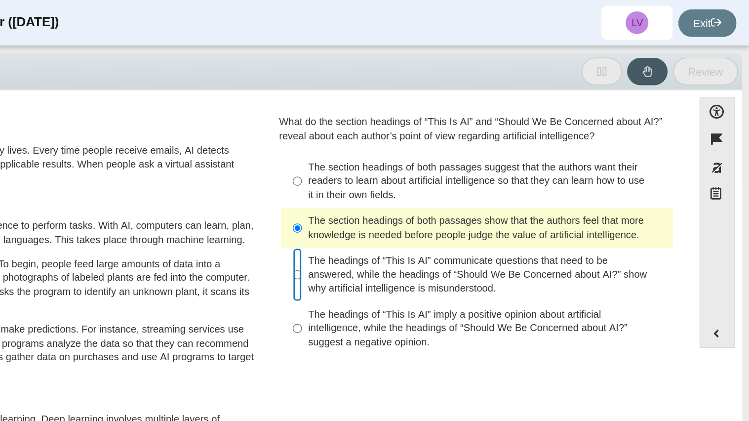
radio input "false"
radio input "true"
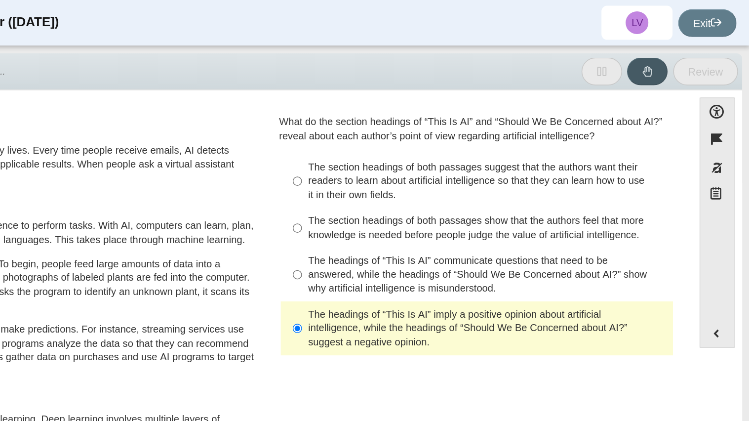
click at [462, 209] on label "The headings of “This Is AI” communicate questions that need to be answered, wh…" at bounding box center [560, 191] width 271 height 38
click at [438, 209] on input "The headings of “This Is AI” communicate questions that need to be answered, wh…" at bounding box center [435, 191] width 6 height 38
radio input "true"
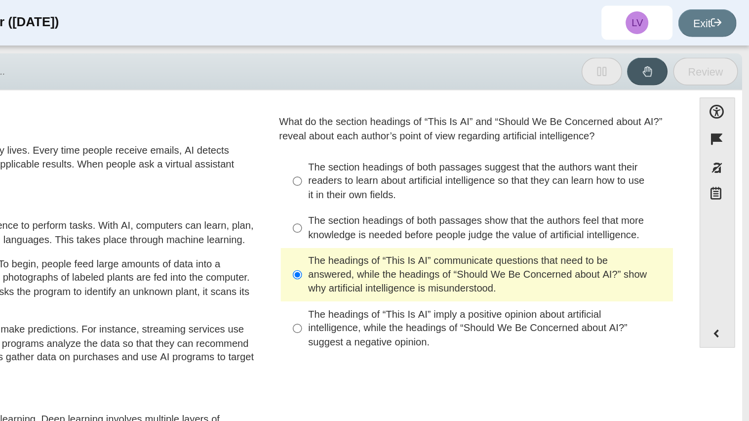
click at [461, 223] on div "The headings of “This Is AI” imply a positive opinion about artificial intellig…" at bounding box center [567, 228] width 249 height 29
click at [438, 223] on input "The headings of “This Is AI” imply a positive opinion about artificial intellig…" at bounding box center [435, 228] width 6 height 38
radio input "true"
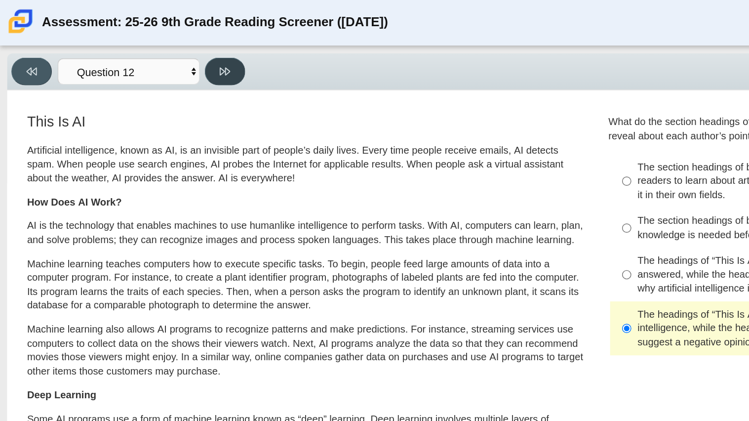
click at [157, 48] on icon at bounding box center [156, 49] width 7 height 7
select select "review"
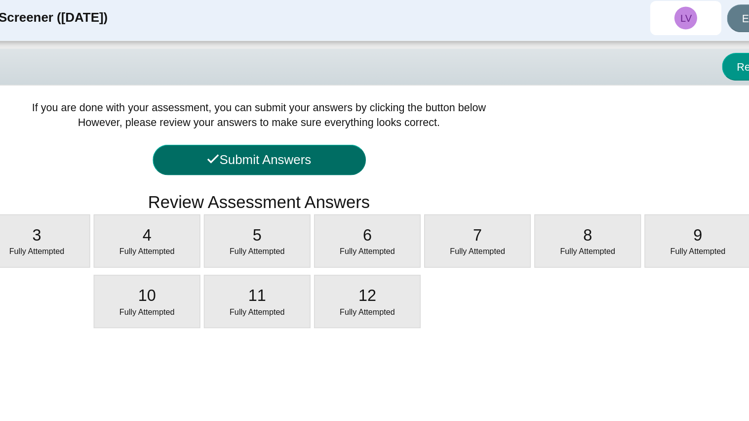
click at [403, 115] on button "Submit Answers" at bounding box center [375, 114] width 148 height 21
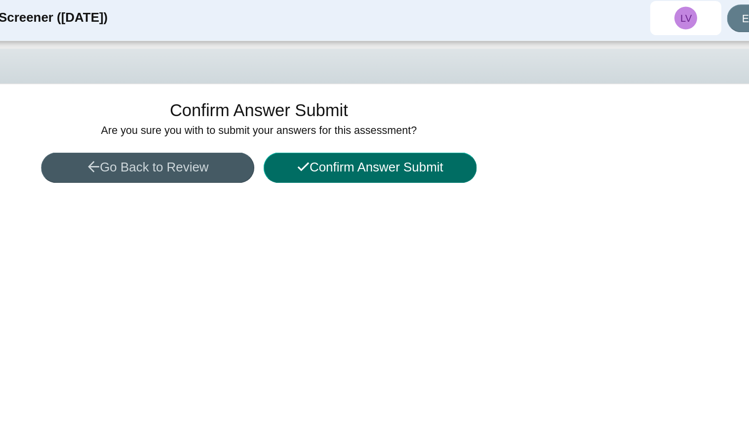
click at [403, 115] on icon at bounding box center [405, 119] width 9 height 9
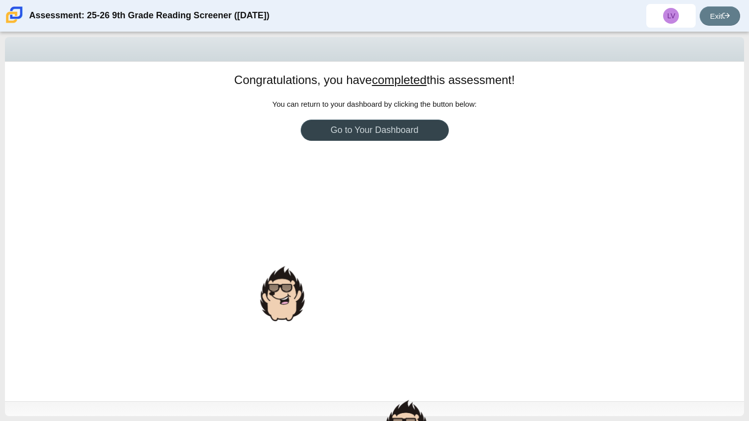
click at [339, 134] on link "Go to Your Dashboard" at bounding box center [375, 129] width 148 height 21
